Goal: Information Seeking & Learning: Learn about a topic

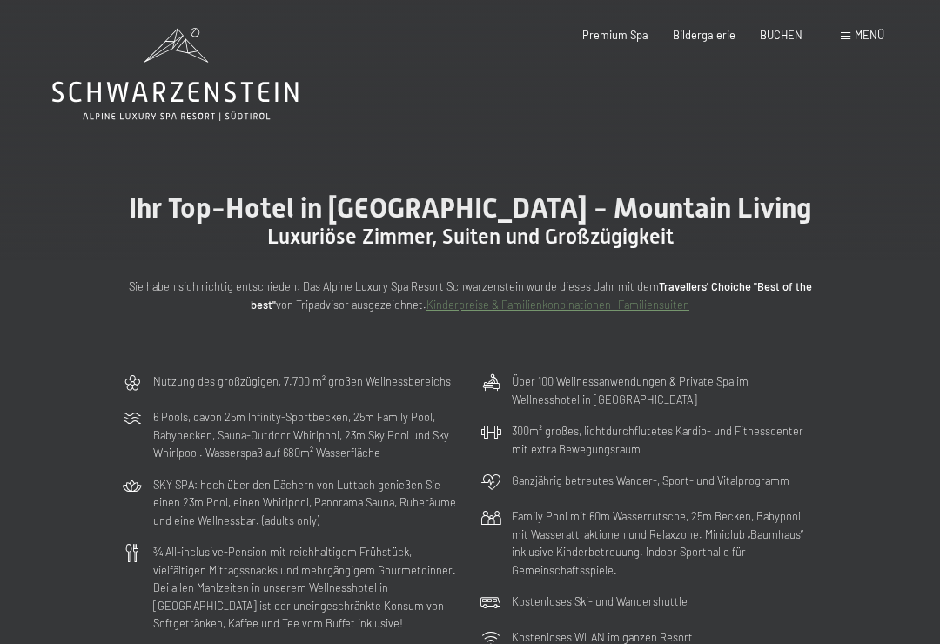
click at [711, 30] on span "Bildergalerie" at bounding box center [704, 35] width 63 height 14
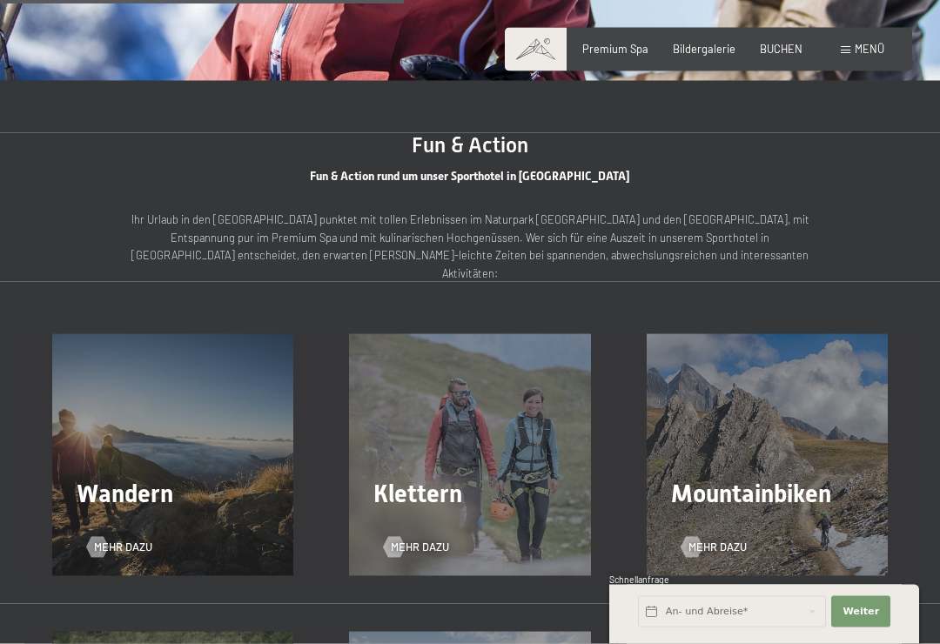
scroll to position [1844, 0]
click at [119, 402] on div "Wandern Mehr dazu" at bounding box center [172, 453] width 297 height 241
click at [129, 539] on span "Mehr dazu" at bounding box center [123, 547] width 58 height 16
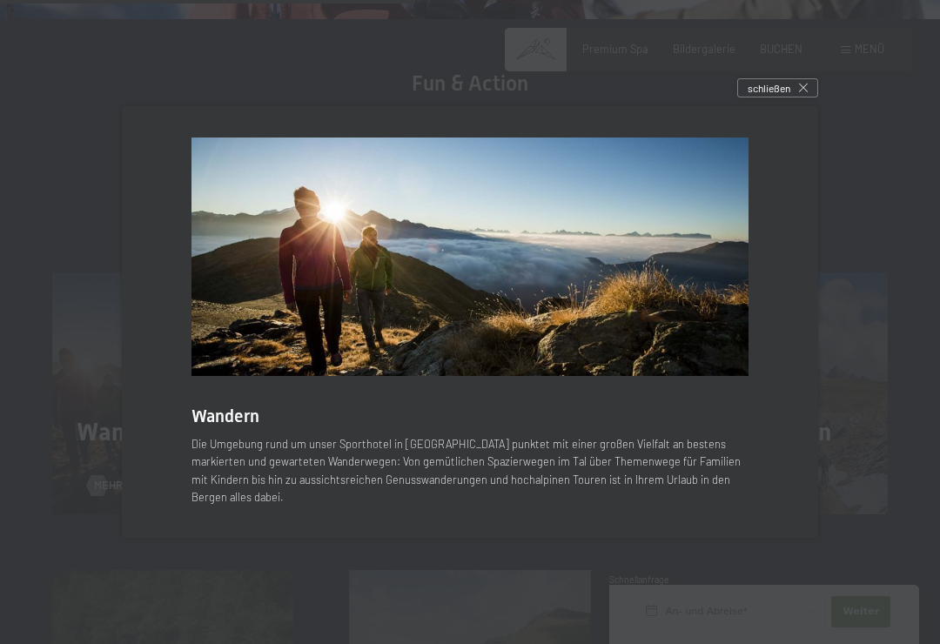
scroll to position [1906, 0]
click at [813, 97] on div "schließen" at bounding box center [777, 87] width 81 height 19
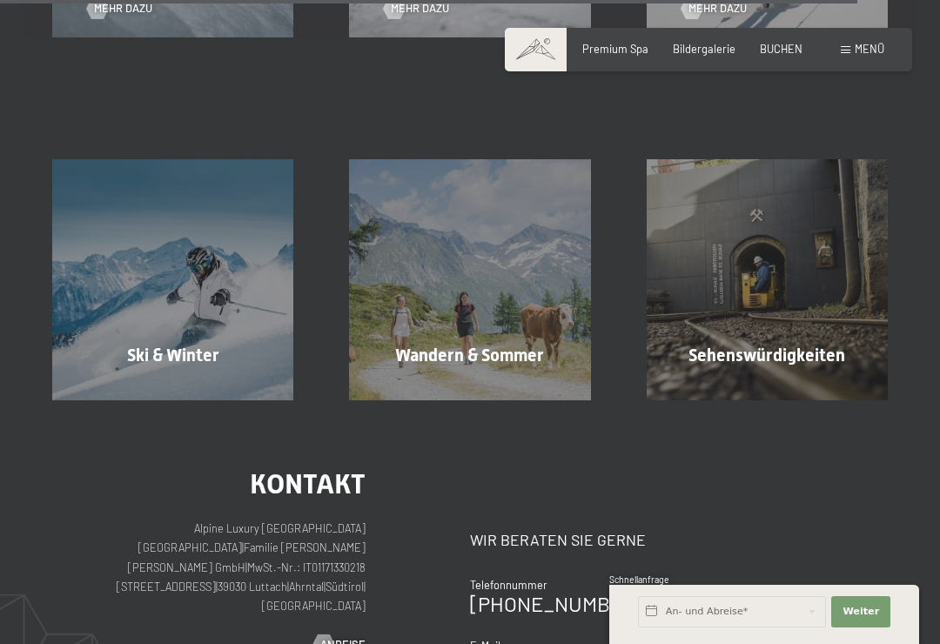
scroll to position [3962, 0]
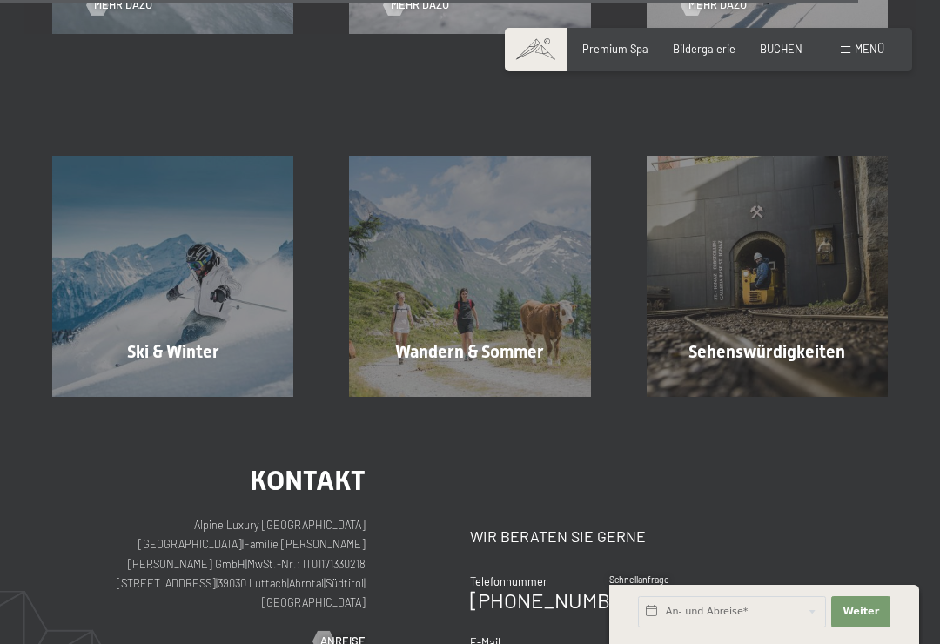
click at [794, 228] on div "Sehenswürdigkeiten Mehr erfahren" at bounding box center [767, 276] width 297 height 241
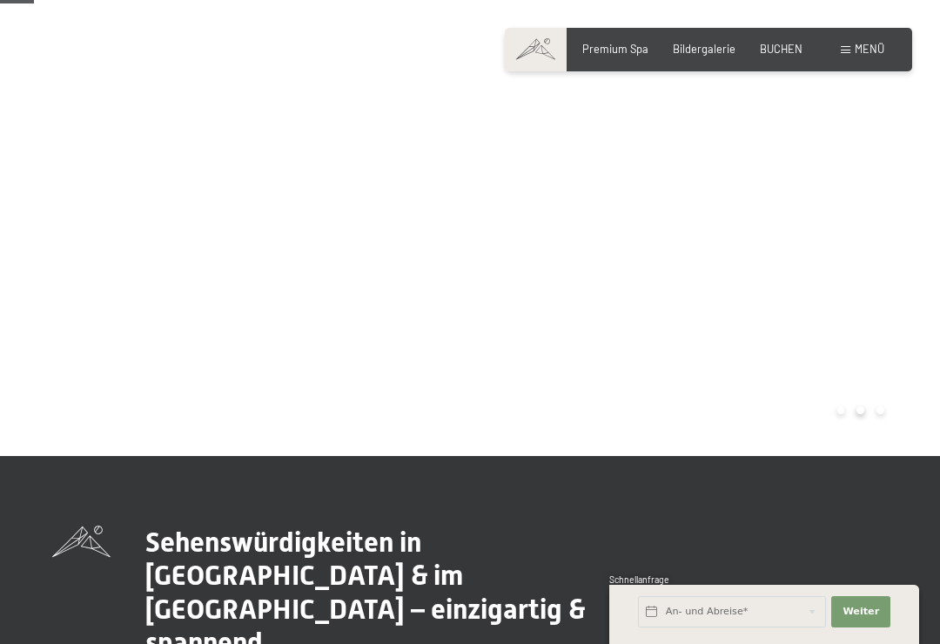
scroll to position [113, 0]
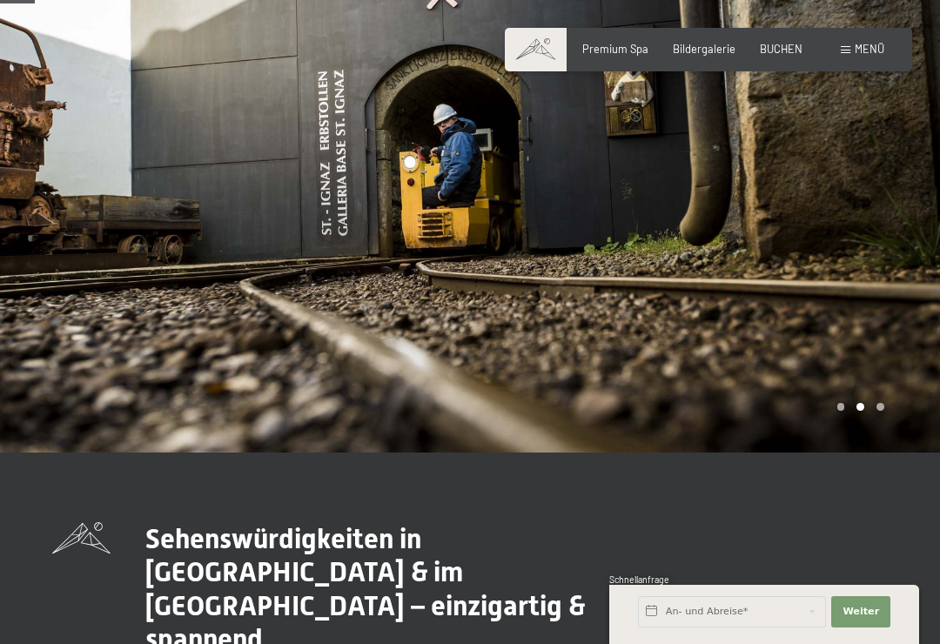
click at [886, 210] on div at bounding box center [705, 170] width 470 height 566
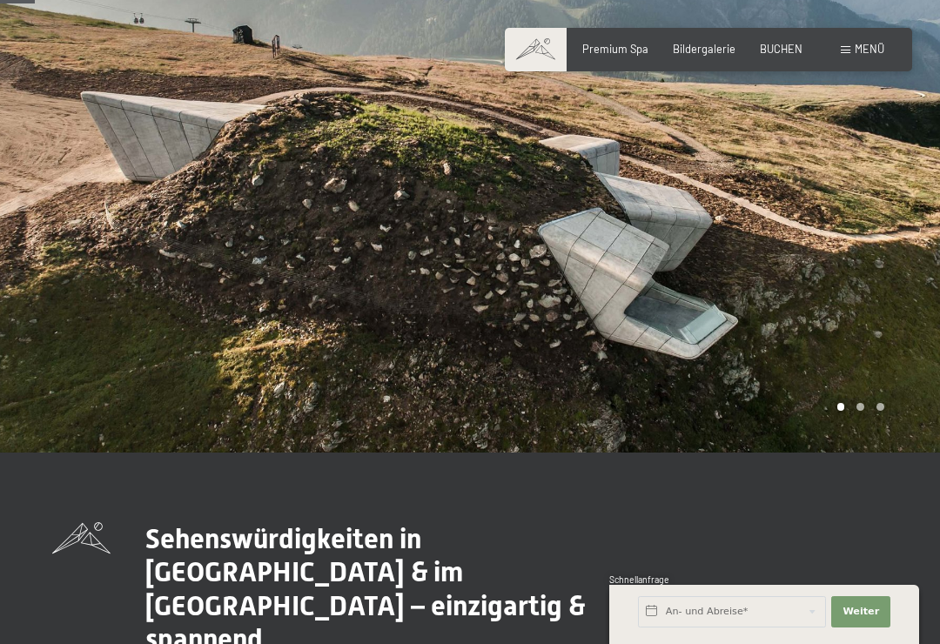
click at [874, 228] on div at bounding box center [705, 170] width 470 height 566
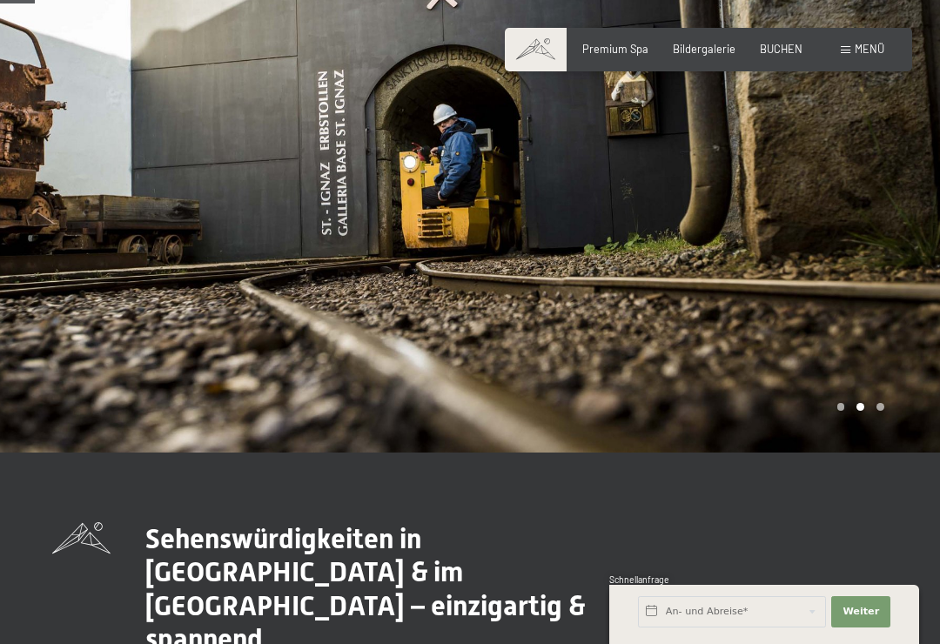
click at [853, 251] on div at bounding box center [705, 170] width 470 height 566
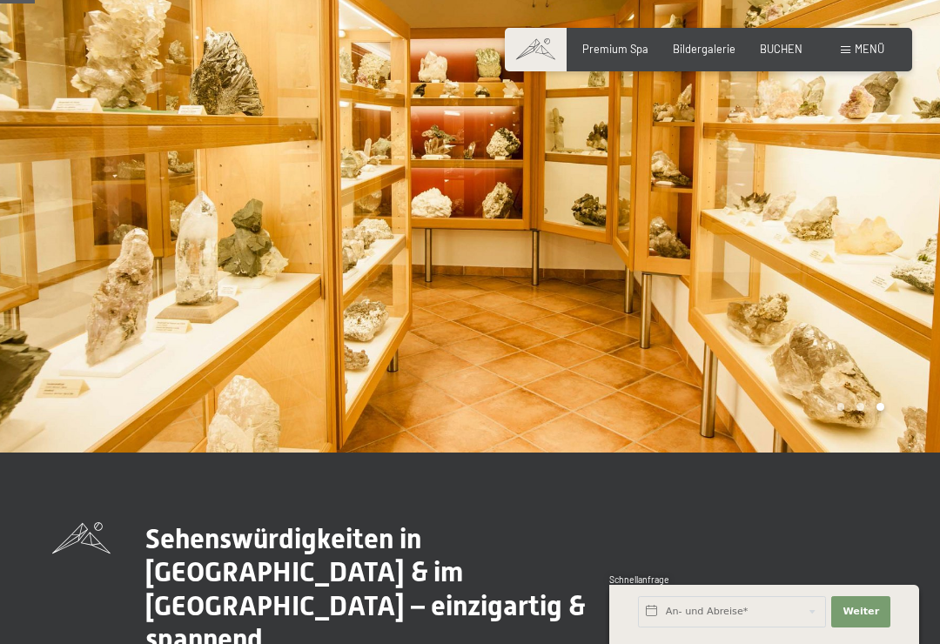
click at [877, 227] on div at bounding box center [705, 170] width 470 height 566
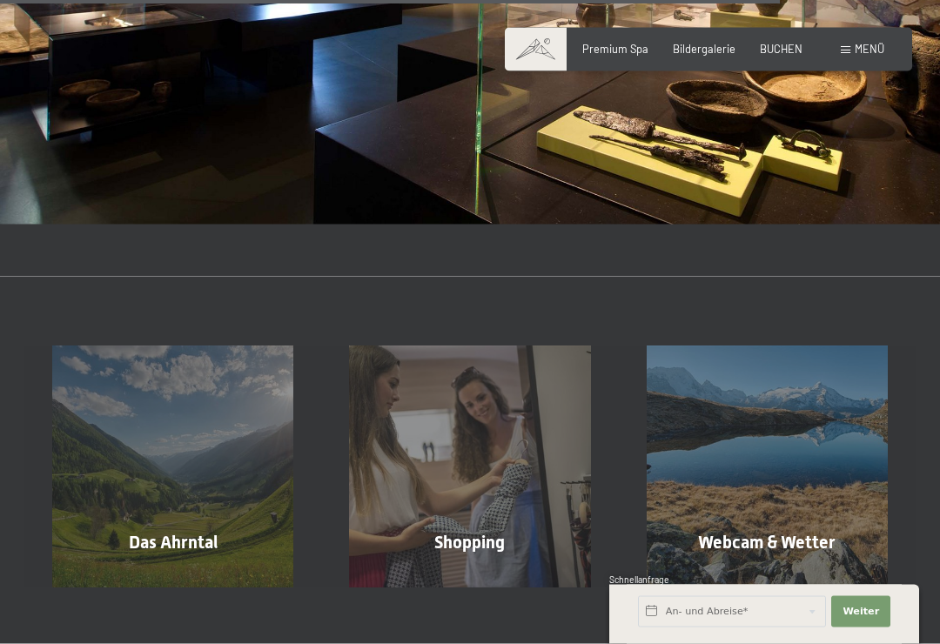
scroll to position [2586, 0]
click at [468, 531] on span "Shopping" at bounding box center [469, 541] width 70 height 21
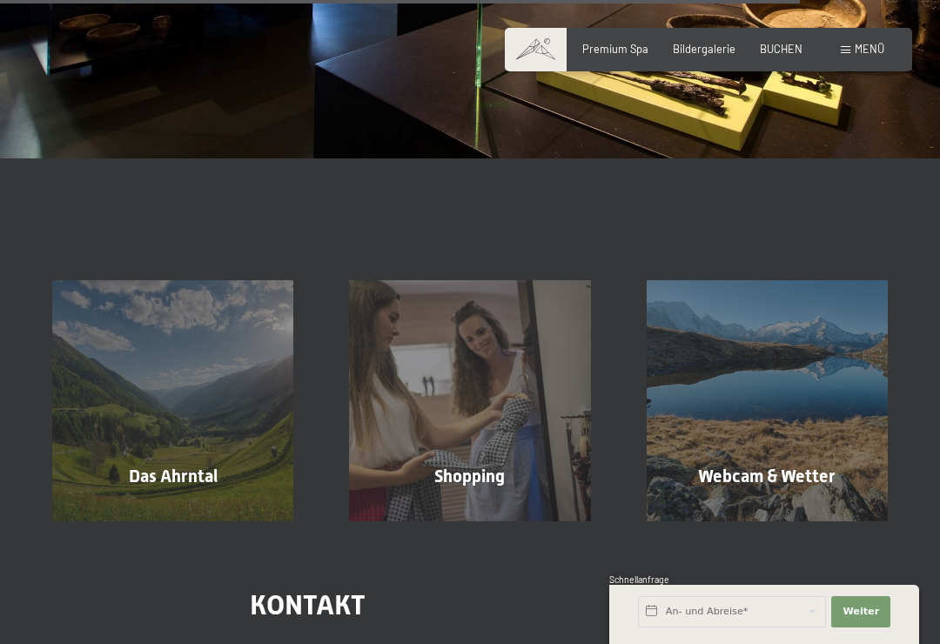
scroll to position [2651, 0]
click at [164, 466] on span "Das Ahrntal" at bounding box center [173, 476] width 89 height 21
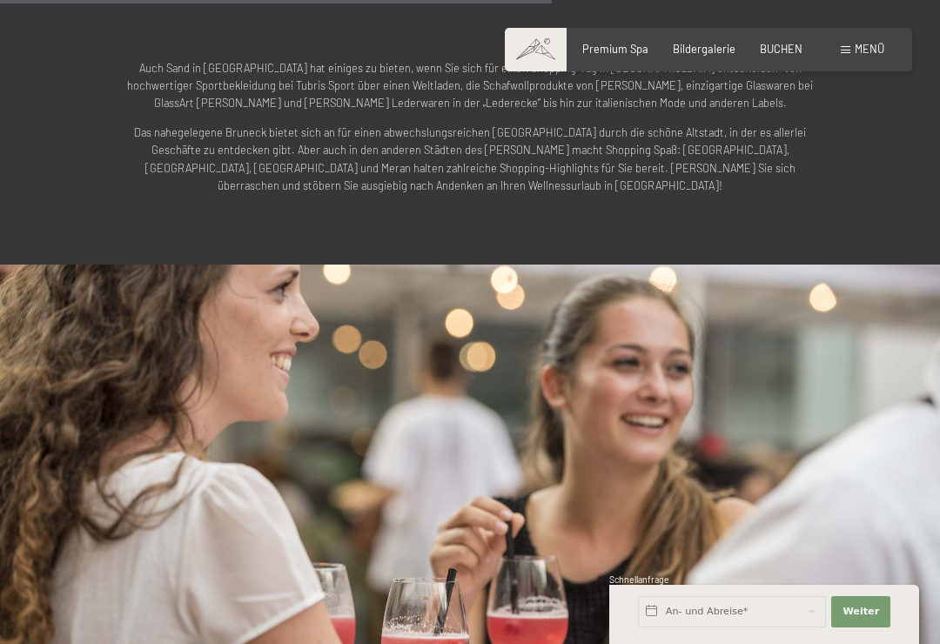
scroll to position [1559, 0]
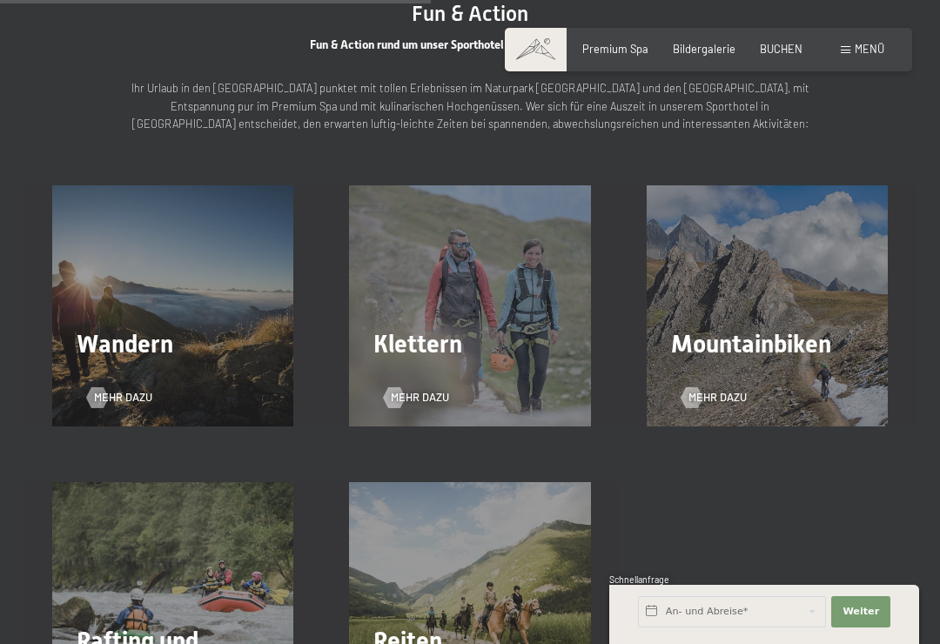
scroll to position [1977, 0]
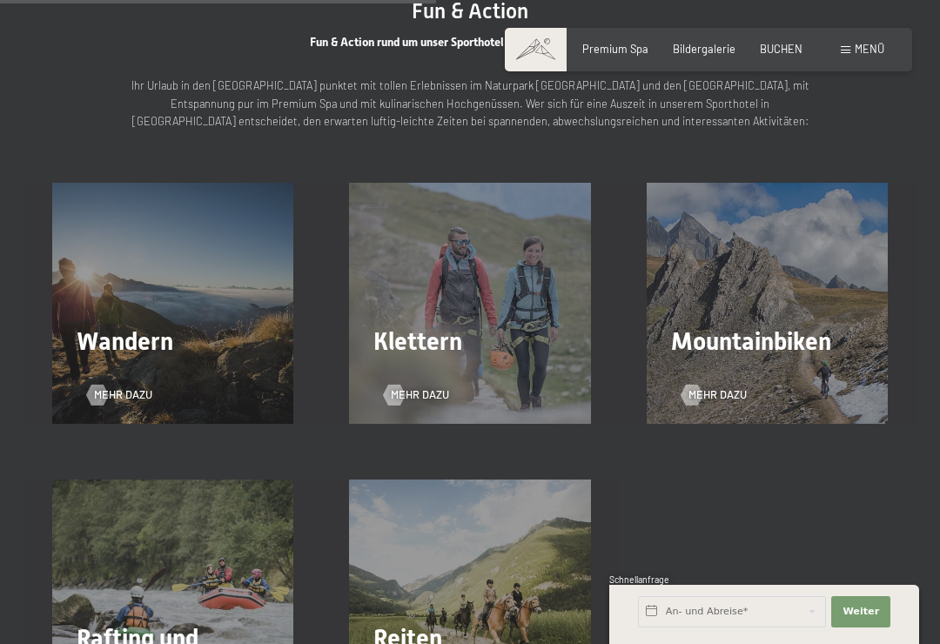
click at [111, 387] on span "Mehr dazu" at bounding box center [123, 395] width 58 height 16
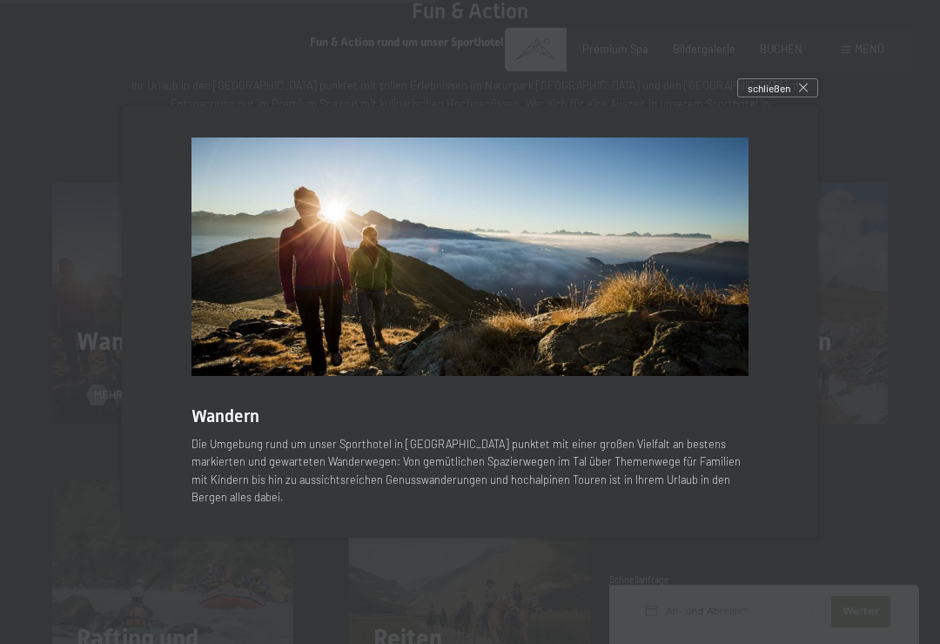
click at [813, 97] on div "schließen" at bounding box center [777, 87] width 81 height 19
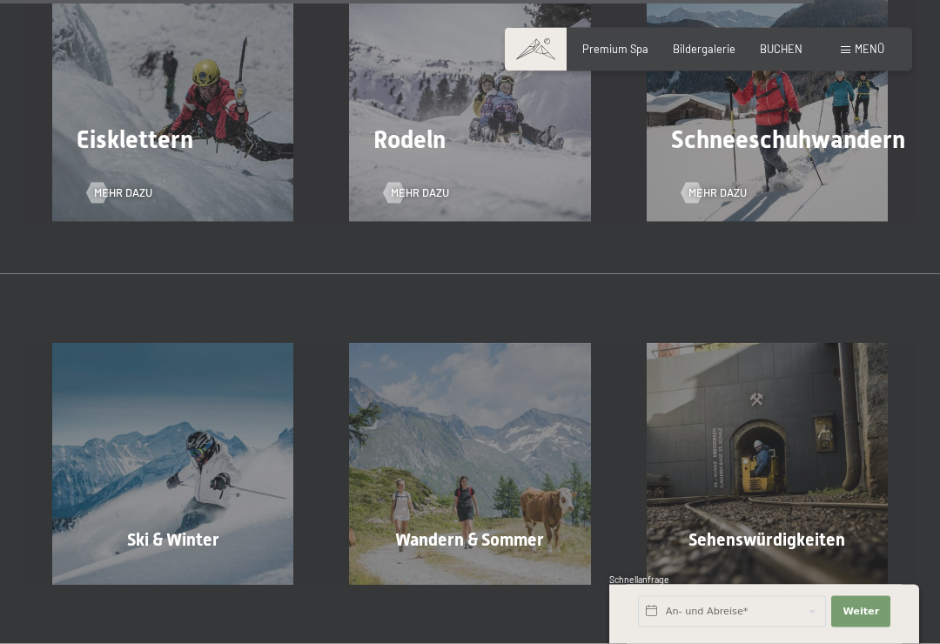
scroll to position [3757, 0]
click at [462, 528] on span "Wandern & Sommer" at bounding box center [469, 538] width 149 height 21
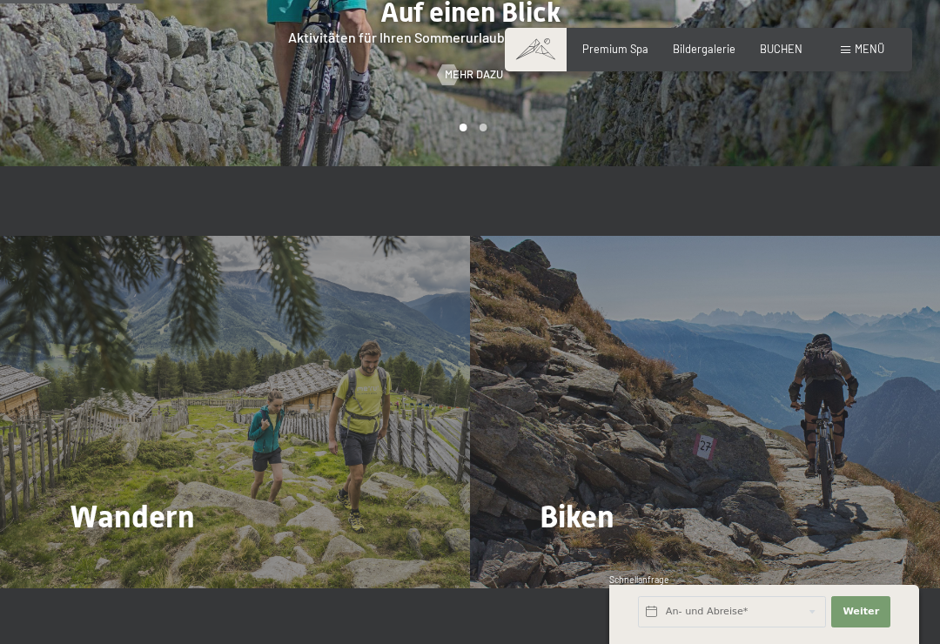
scroll to position [1234, 0]
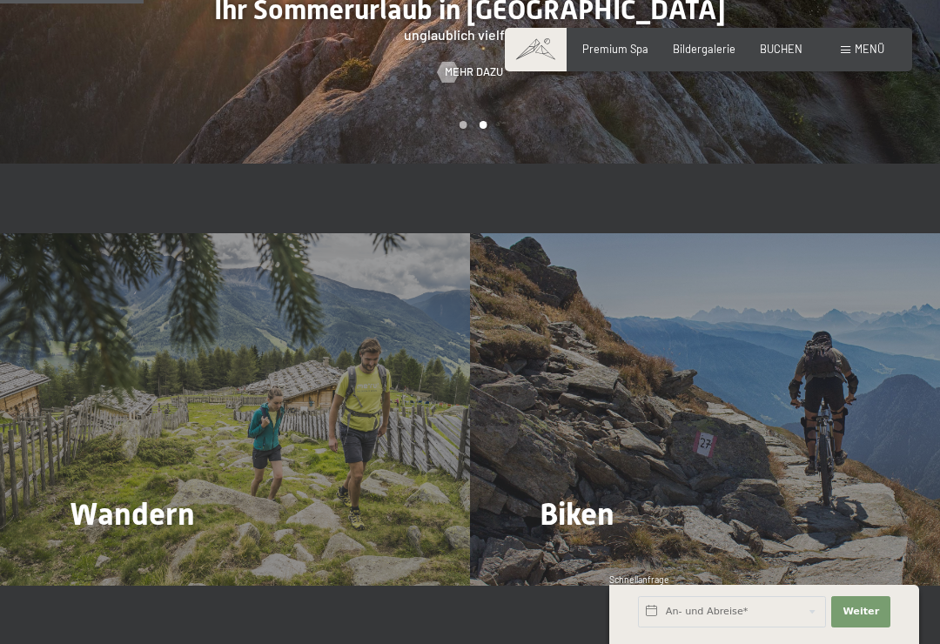
click at [94, 555] on span "Mehr dazu" at bounding box center [106, 563] width 58 height 16
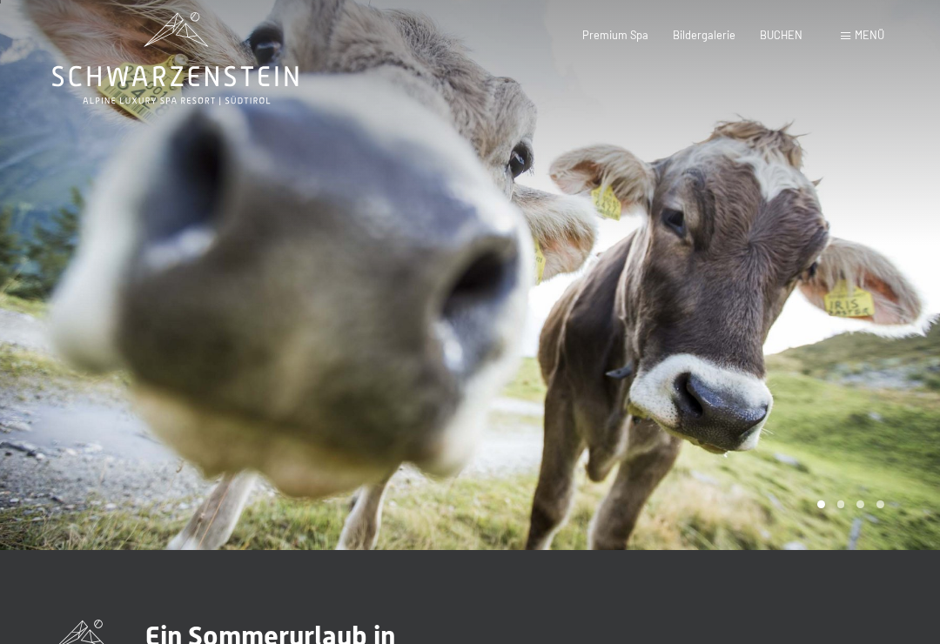
scroll to position [0, 0]
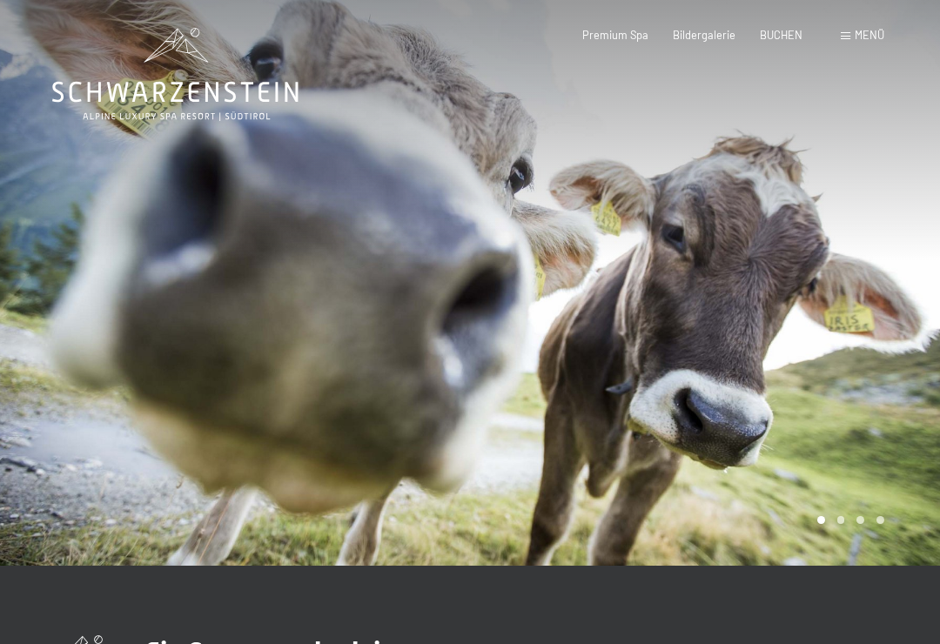
click at [859, 37] on span "Menü" at bounding box center [870, 35] width 30 height 14
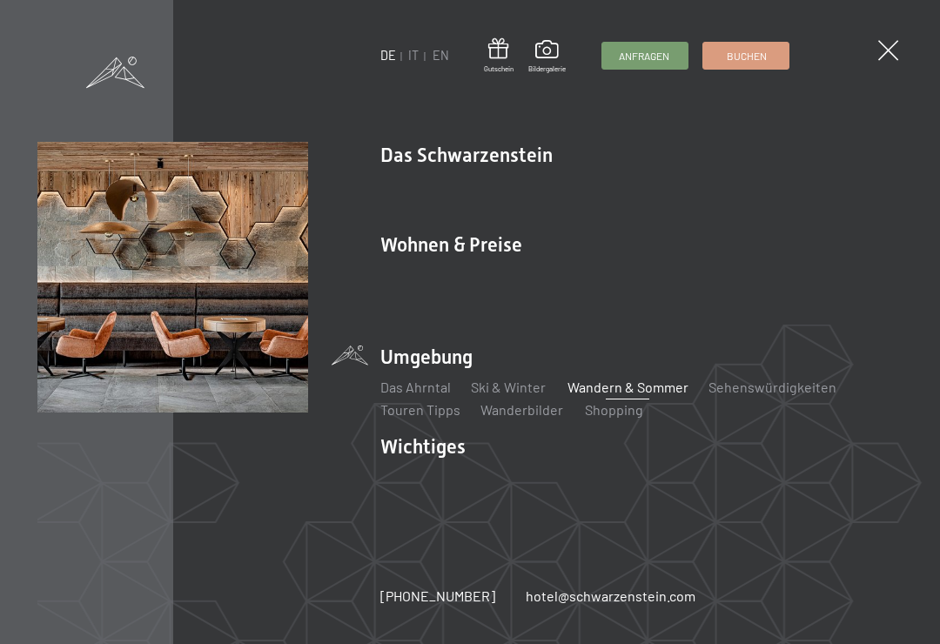
click at [659, 485] on link "Webcam & Wetter" at bounding box center [668, 476] width 110 height 17
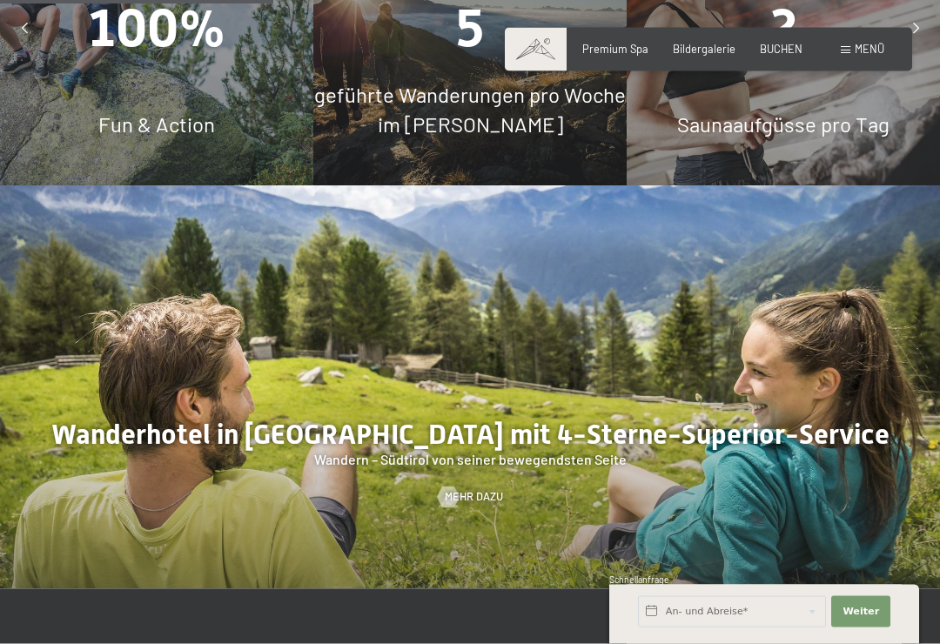
scroll to position [1654, 0]
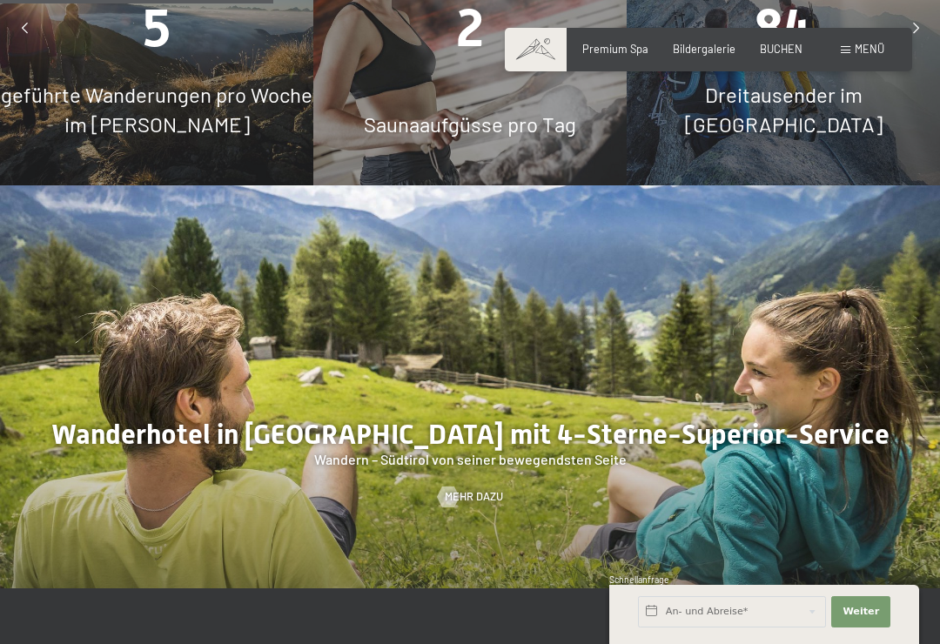
click at [463, 489] on span "Mehr dazu" at bounding box center [474, 497] width 58 height 16
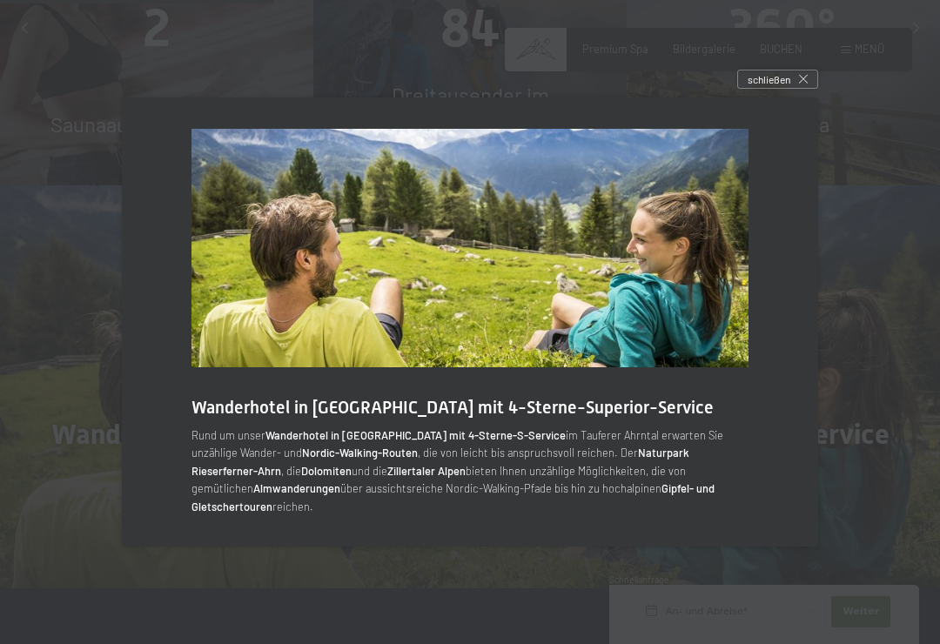
click at [811, 89] on div "schließen" at bounding box center [777, 79] width 81 height 19
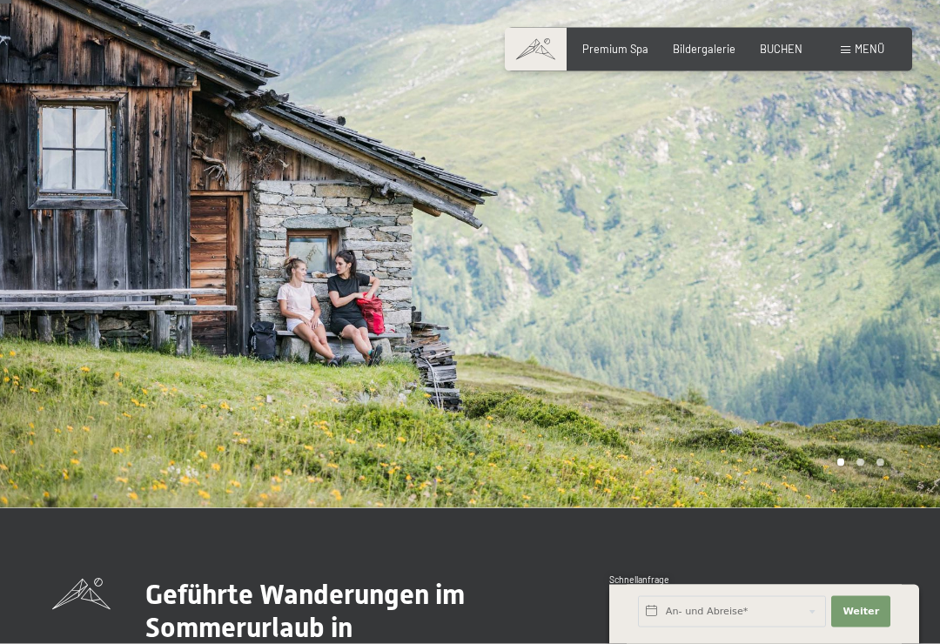
scroll to position [0, 0]
